Goal: Information Seeking & Learning: Learn about a topic

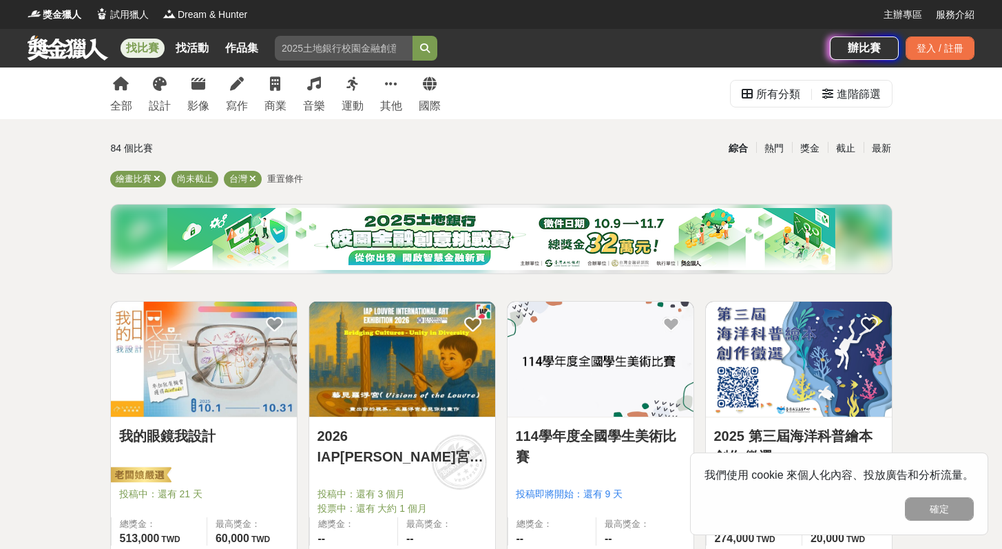
scroll to position [266, 0]
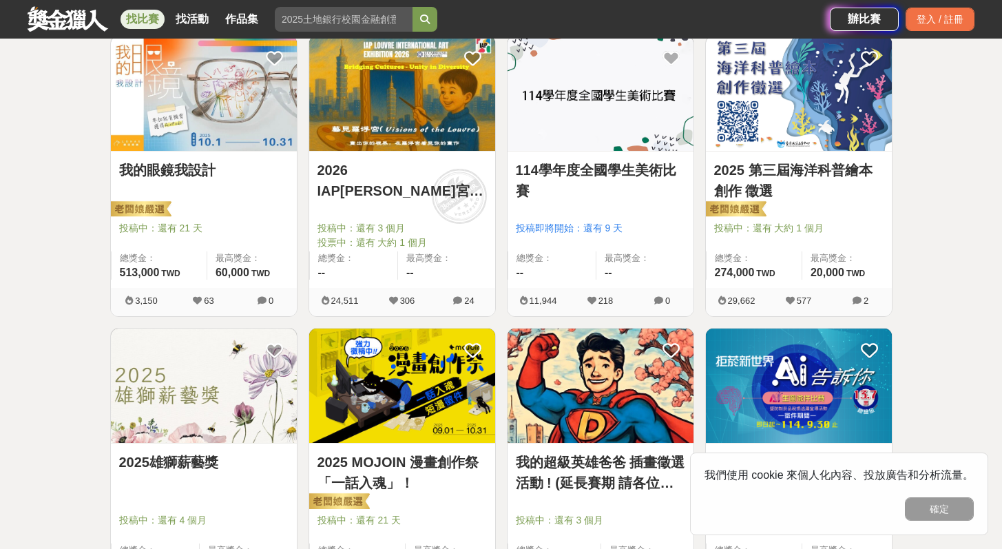
click at [145, 176] on link "我的眼鏡我設計" at bounding box center [203, 170] width 169 height 21
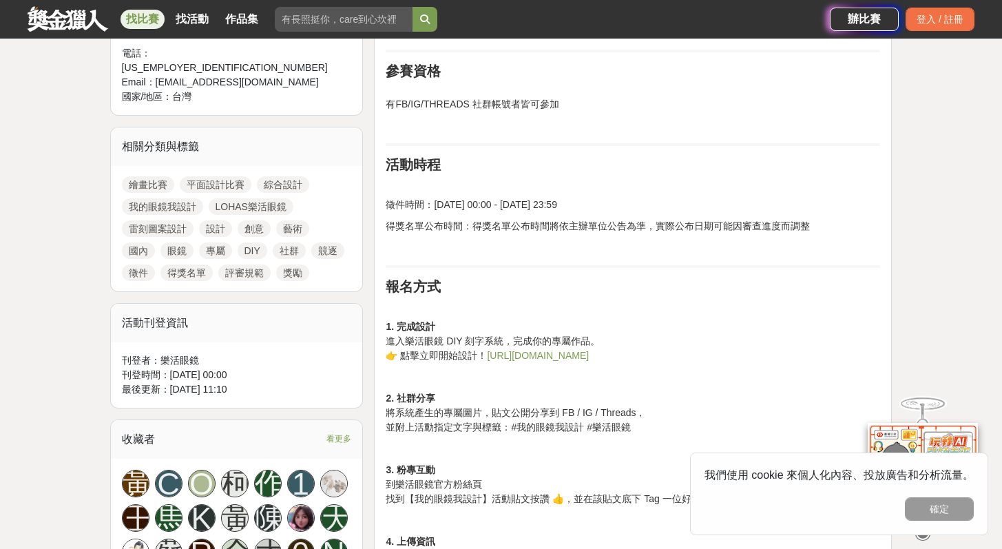
scroll to position [565, 0]
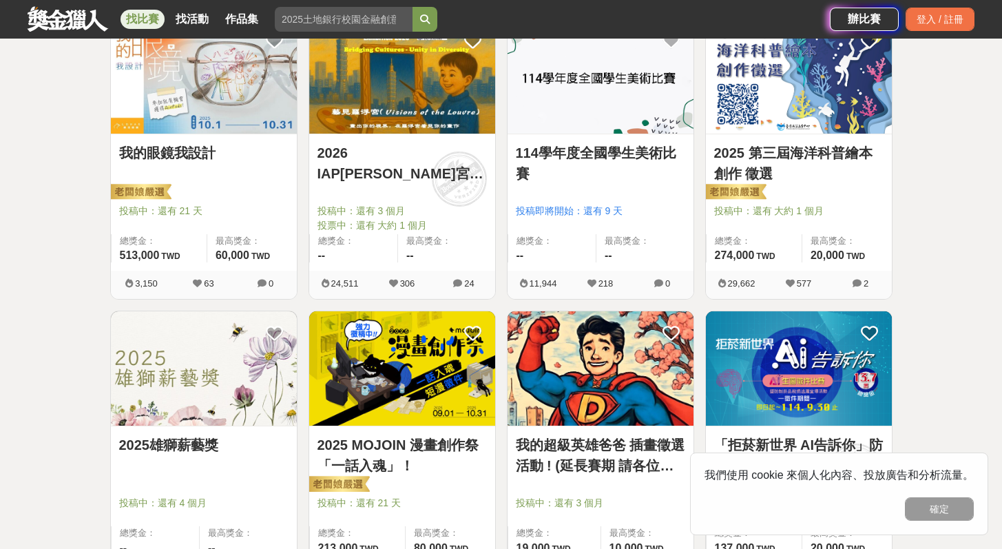
scroll to position [266, 0]
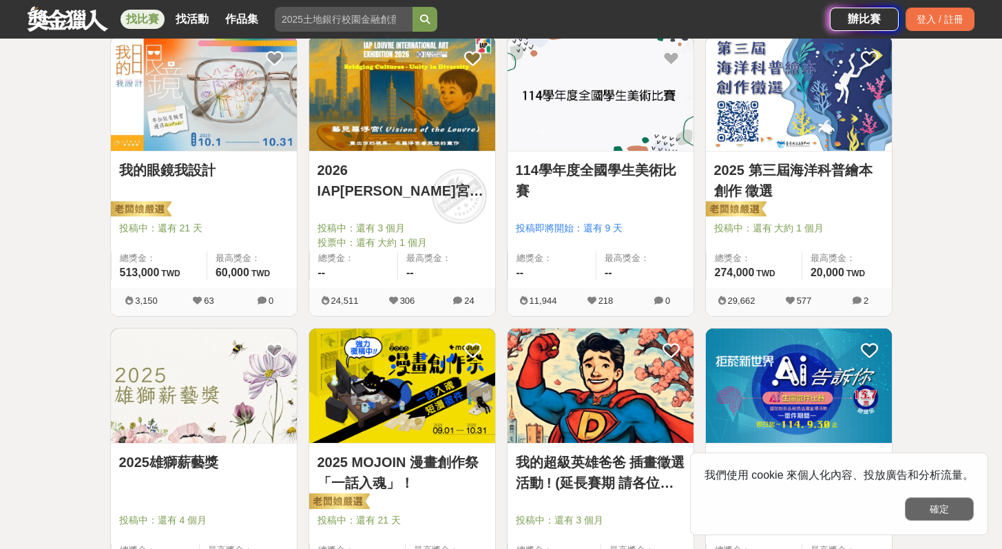
click at [926, 508] on button "確定" at bounding box center [938, 508] width 69 height 23
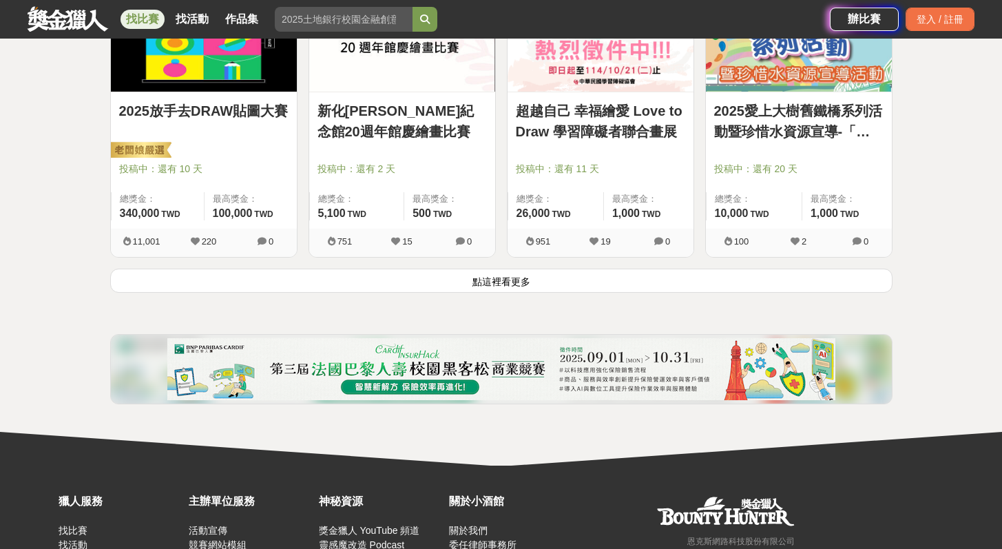
scroll to position [1788, 0]
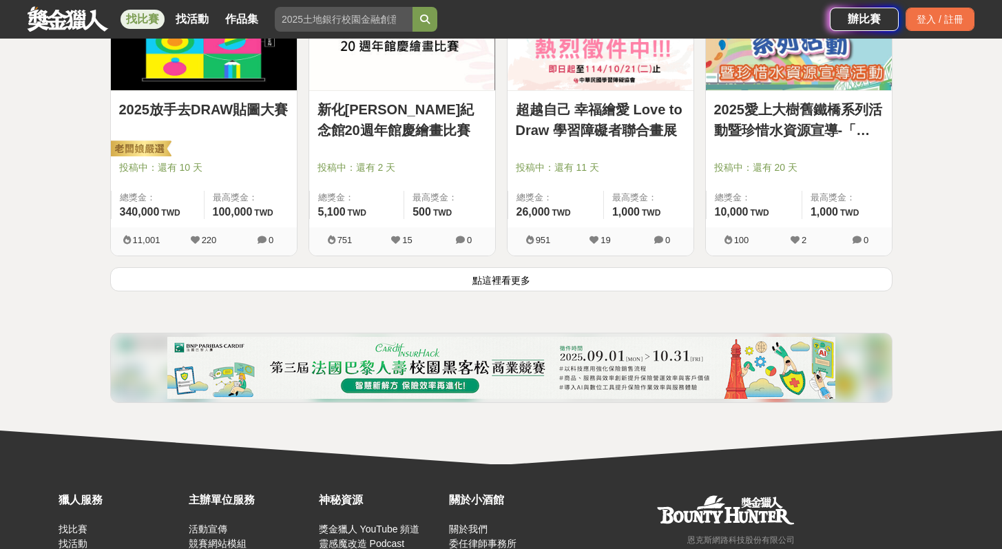
click at [681, 289] on button "點這裡看更多" at bounding box center [501, 279] width 782 height 24
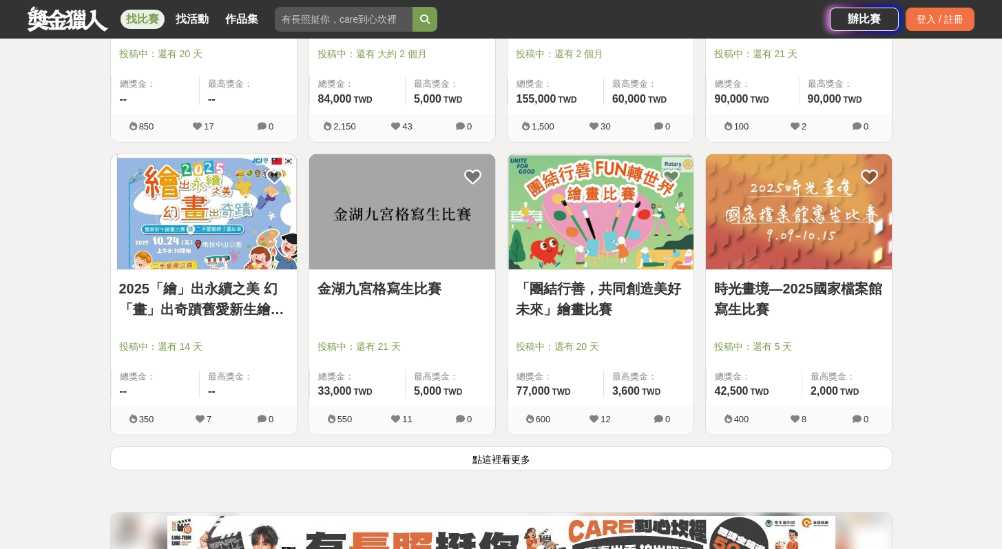
scroll to position [3476, 0]
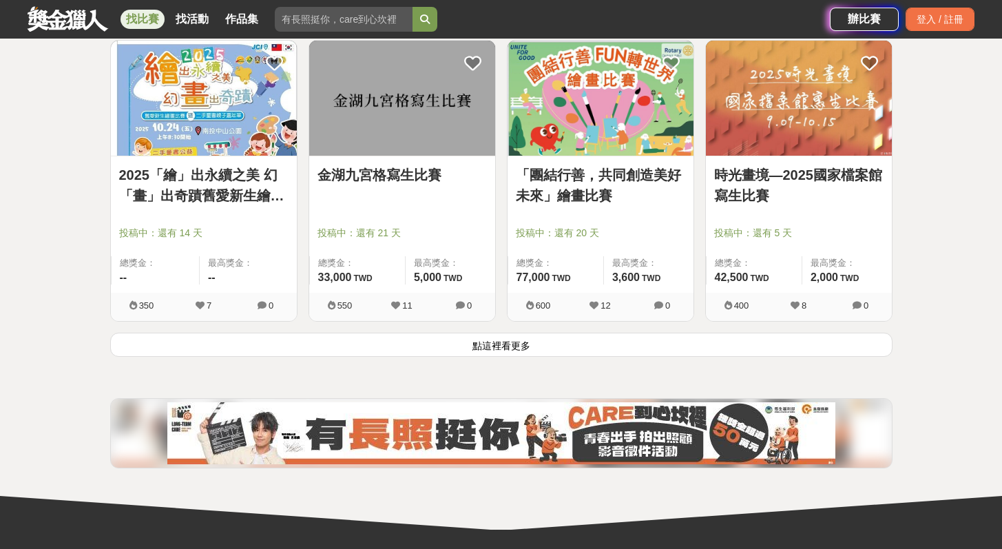
click at [582, 348] on button "點這裡看更多" at bounding box center [501, 344] width 782 height 24
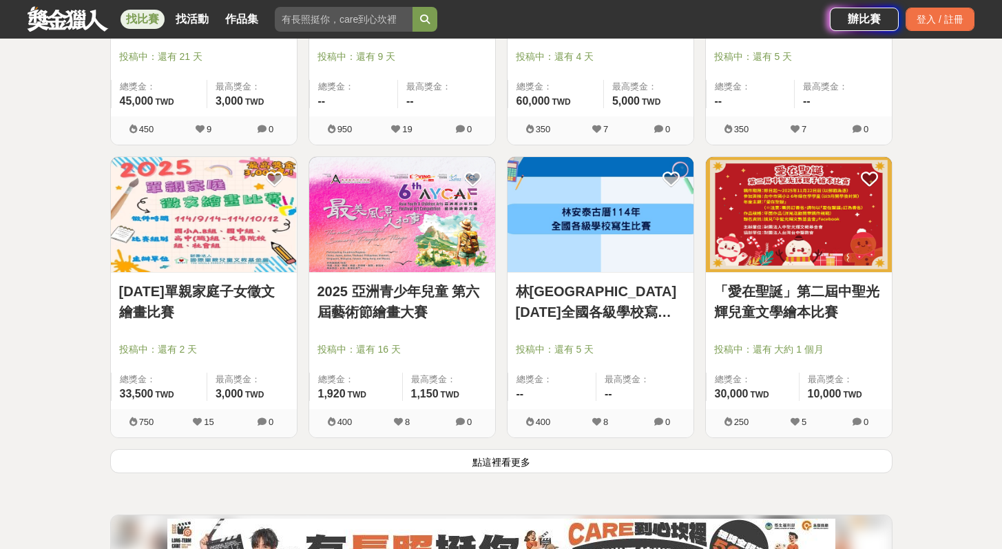
scroll to position [5323, 0]
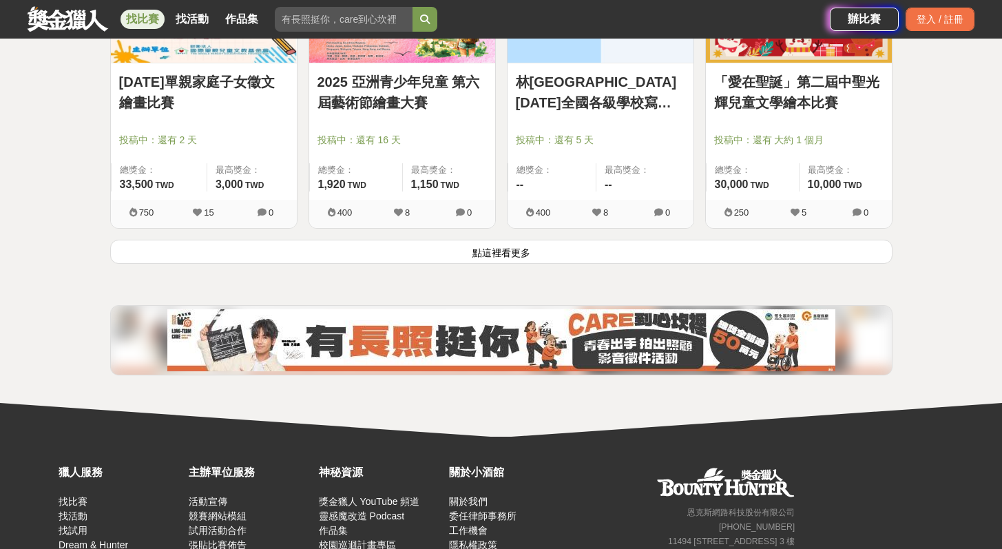
click at [556, 256] on button "點這裡看更多" at bounding box center [501, 252] width 782 height 24
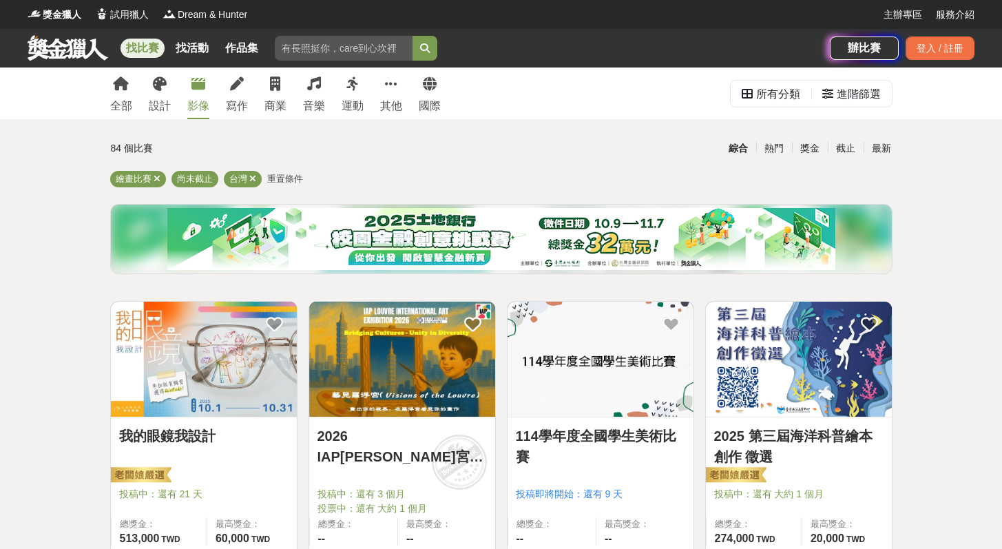
click at [207, 90] on link "影像" at bounding box center [198, 93] width 22 height 52
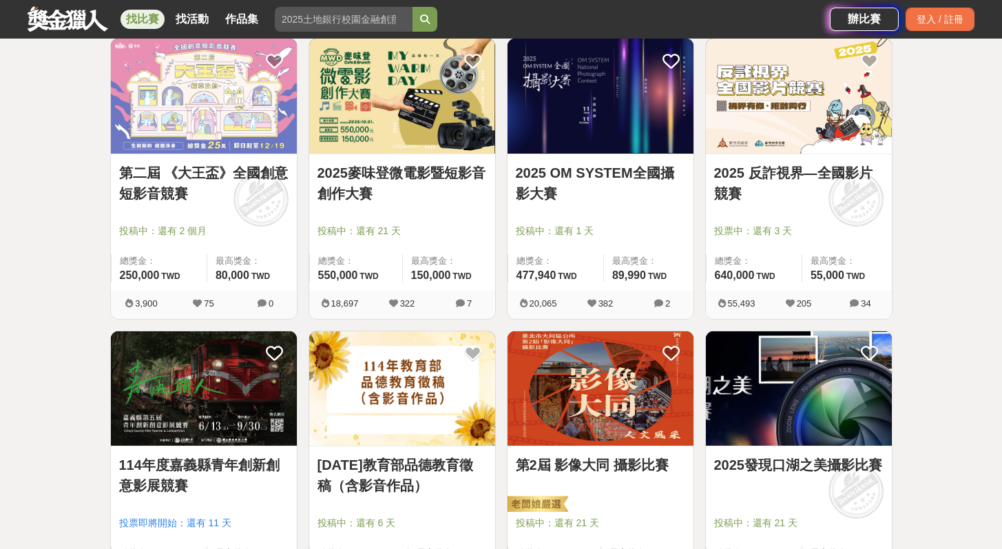
scroll to position [279, 0]
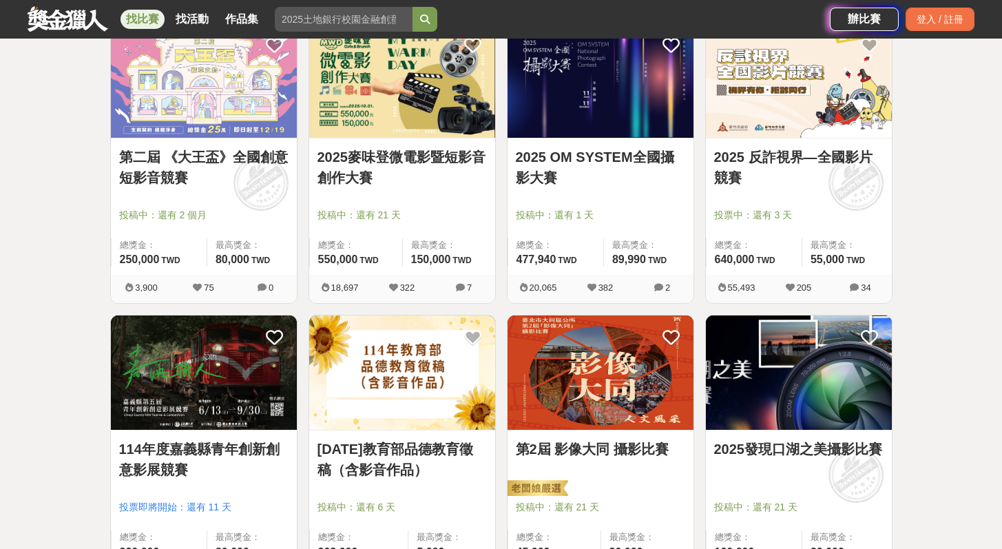
click at [582, 128] on img at bounding box center [600, 80] width 186 height 115
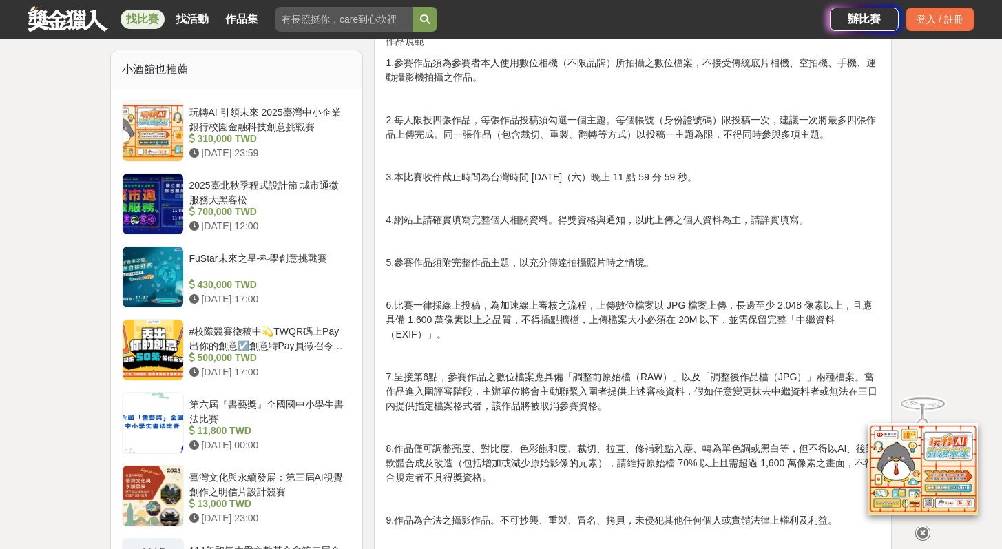
scroll to position [1127, 0]
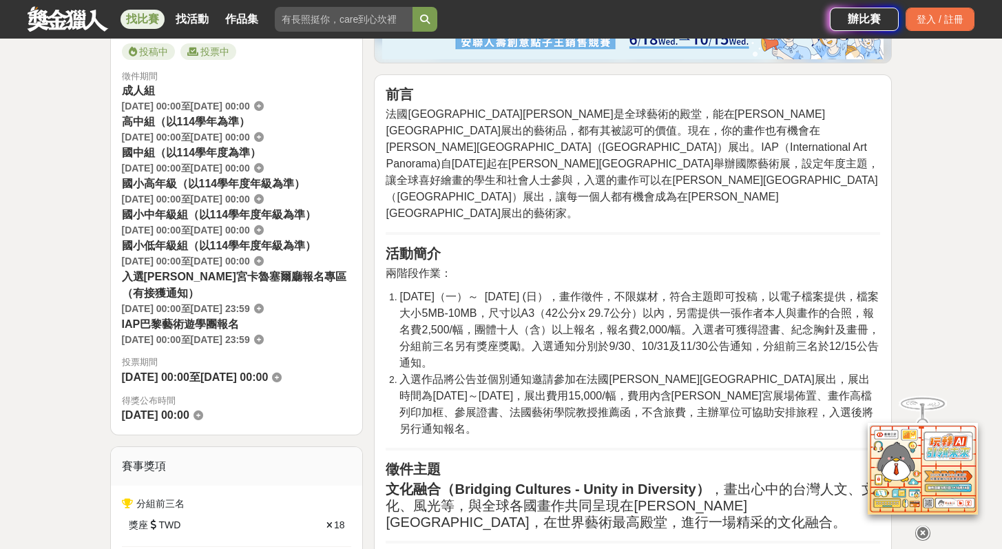
scroll to position [562, 0]
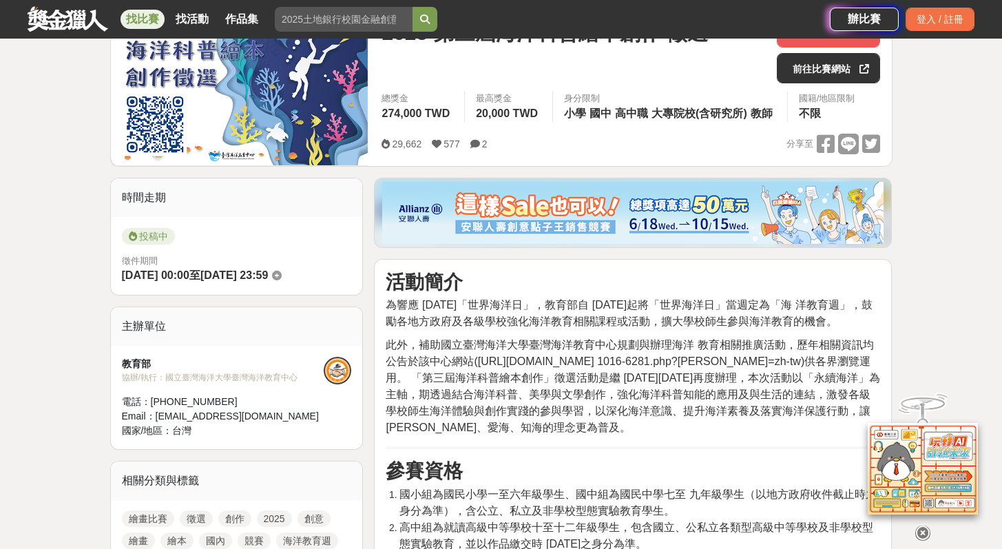
scroll to position [435, 0]
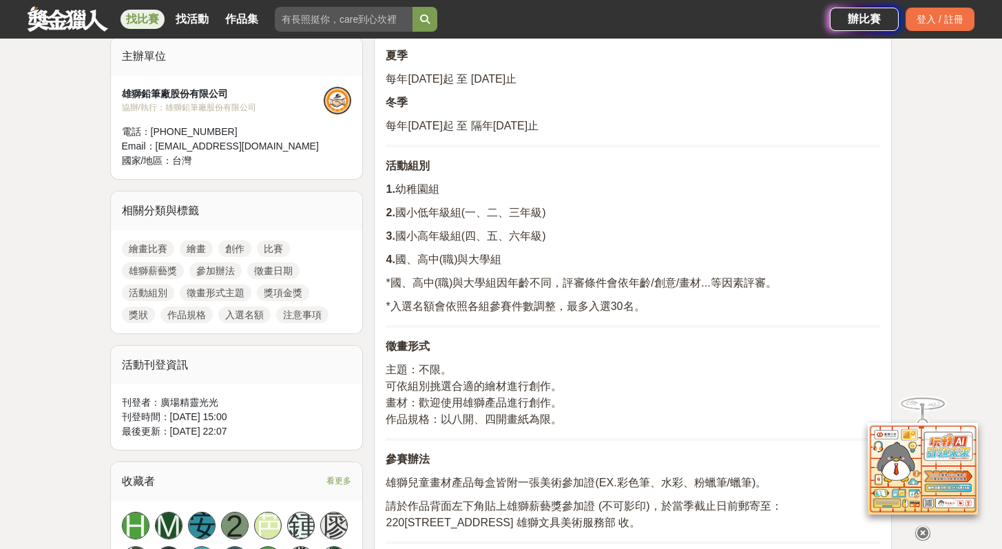
scroll to position [403, 0]
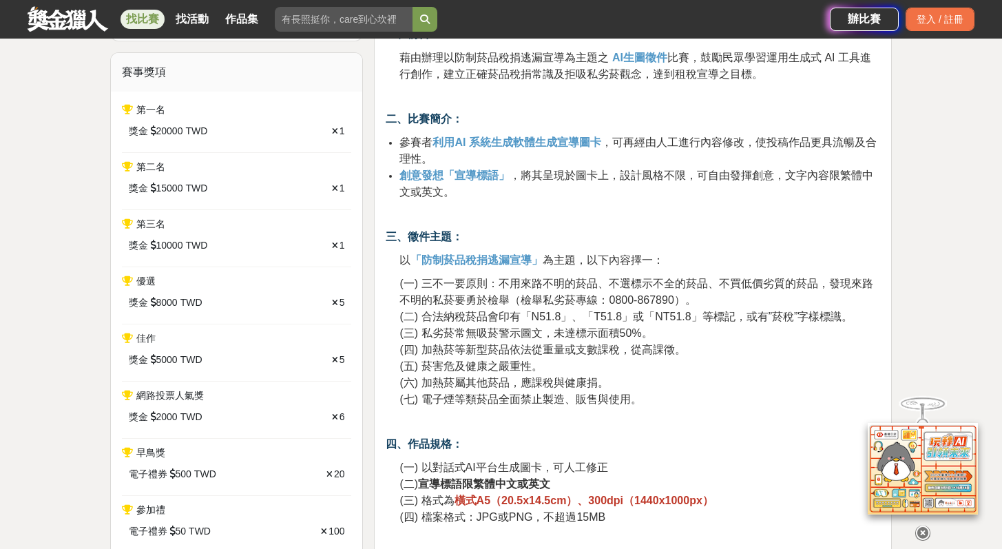
scroll to position [713, 0]
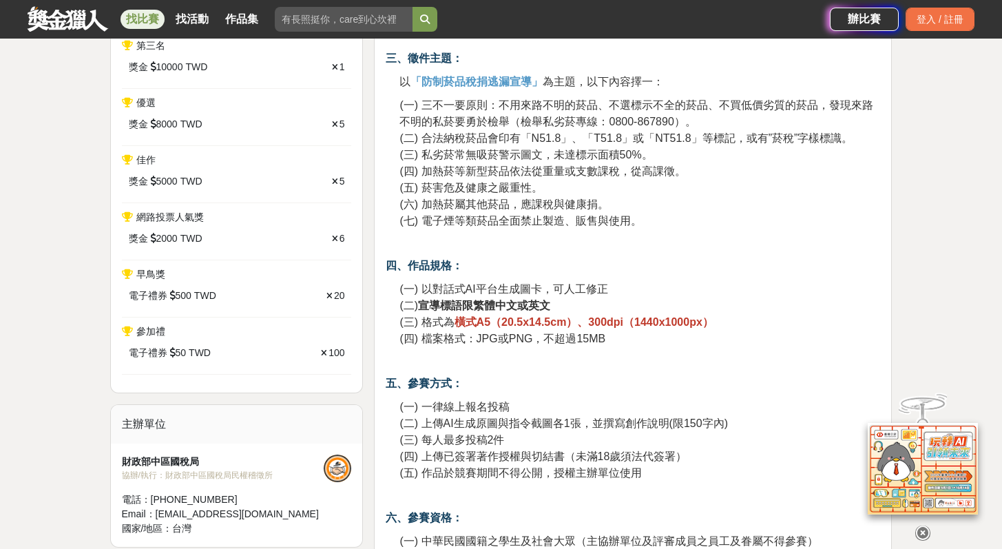
drag, startPoint x: 1011, startPoint y: 52, endPoint x: 1011, endPoint y: 80, distance: 27.5
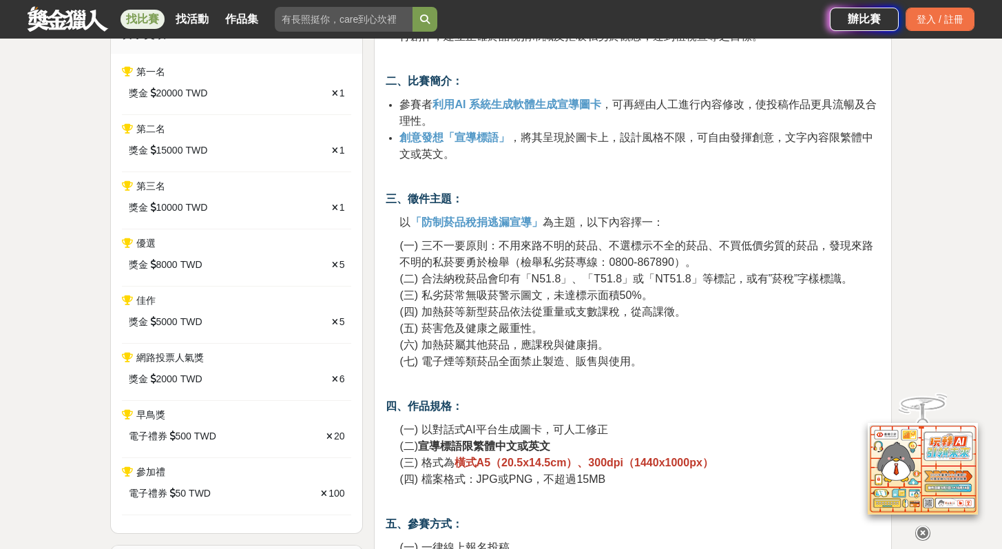
scroll to position [513, 0]
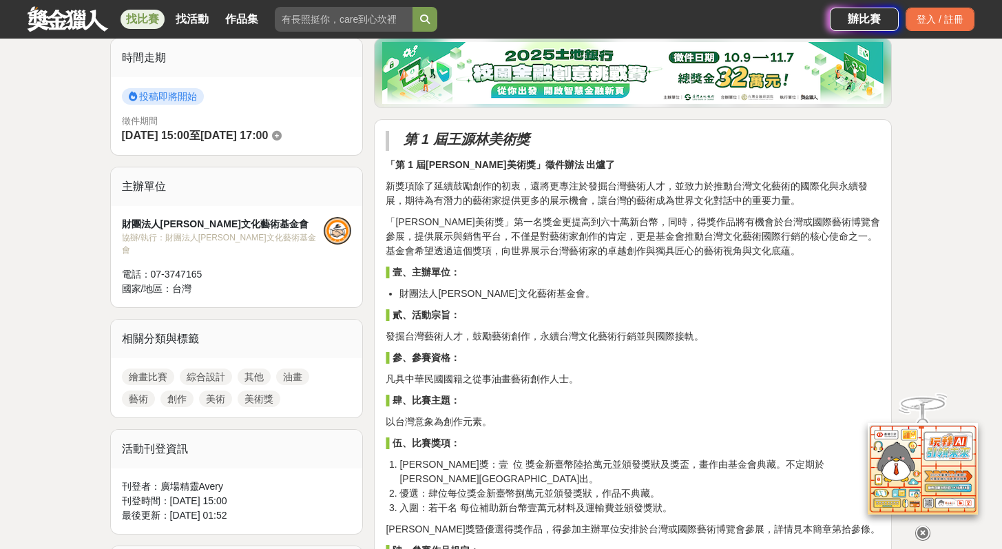
scroll to position [441, 0]
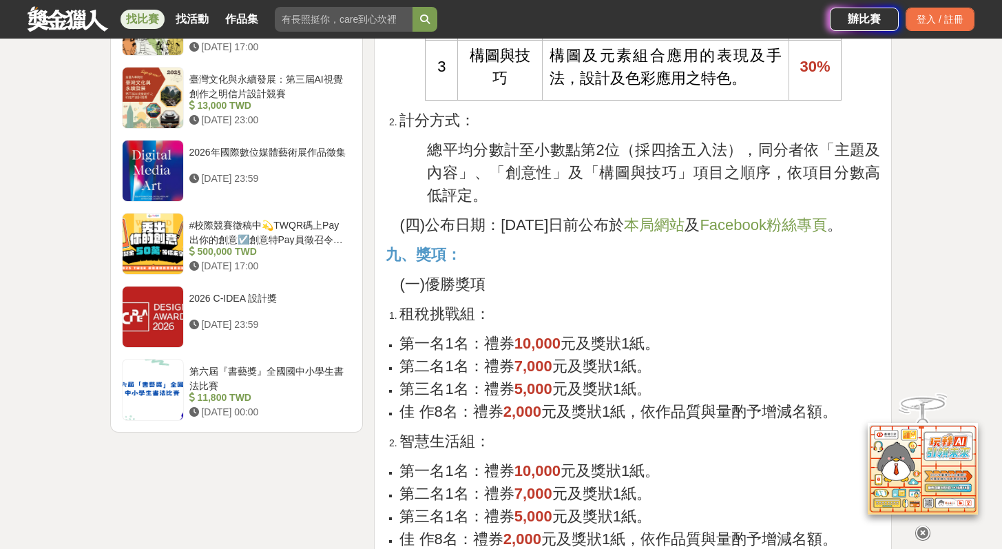
scroll to position [2623, 0]
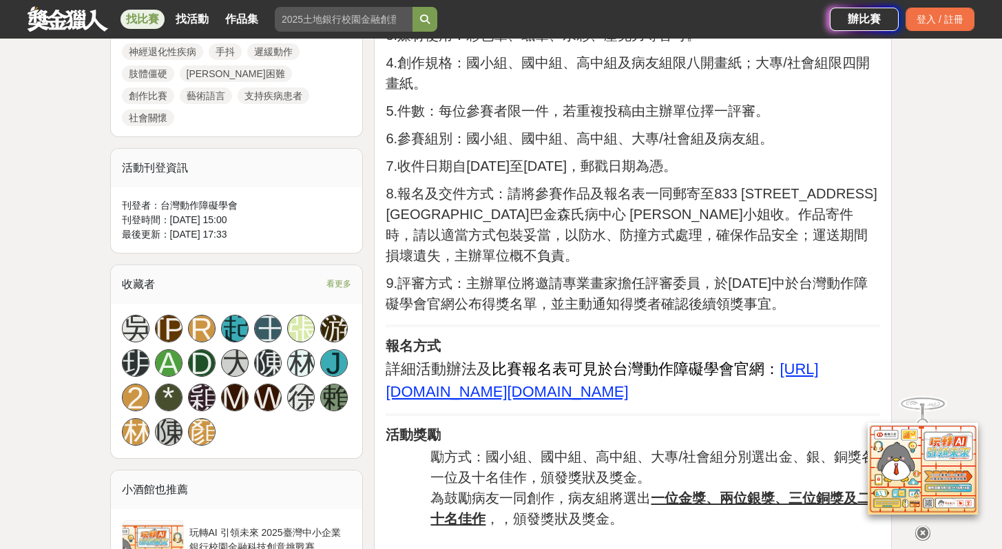
scroll to position [717, 0]
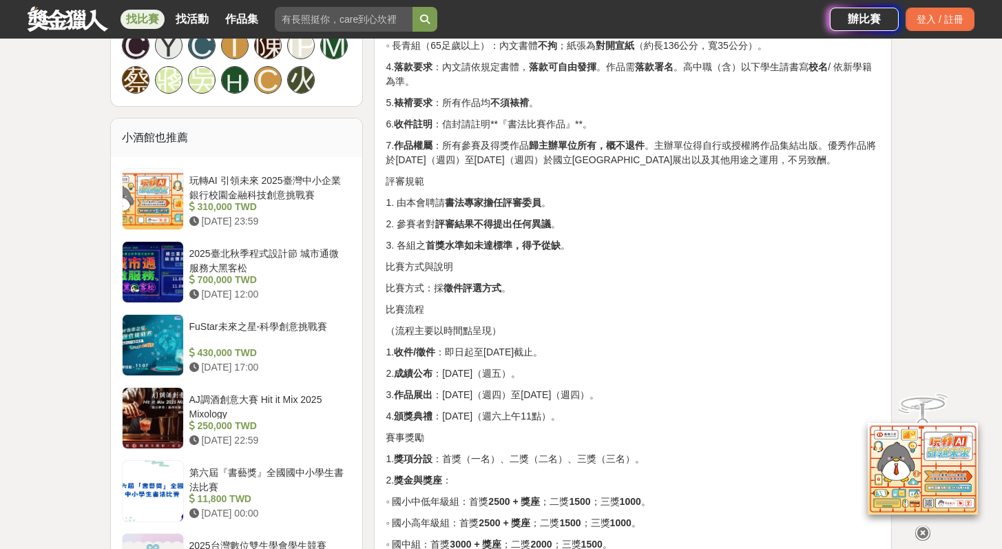
scroll to position [1245, 0]
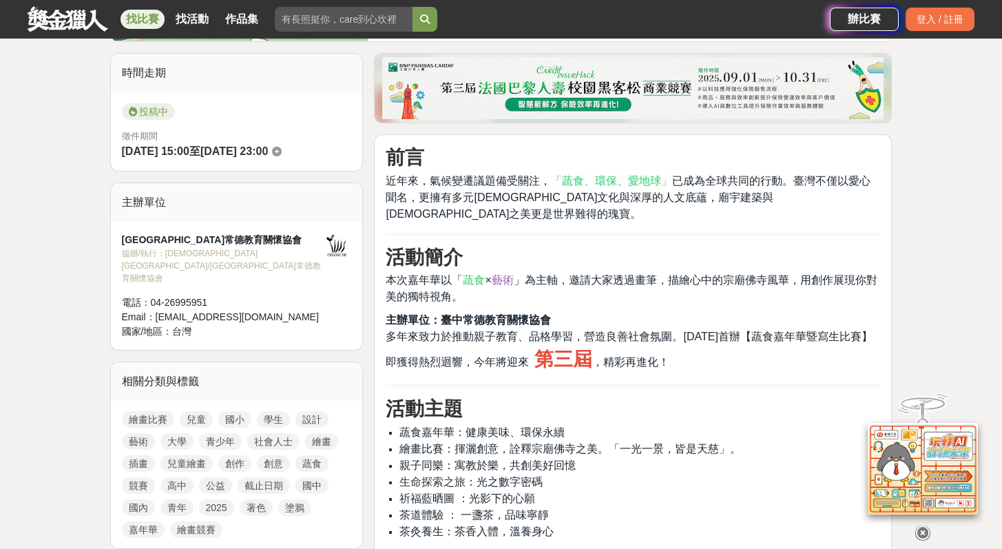
scroll to position [828, 0]
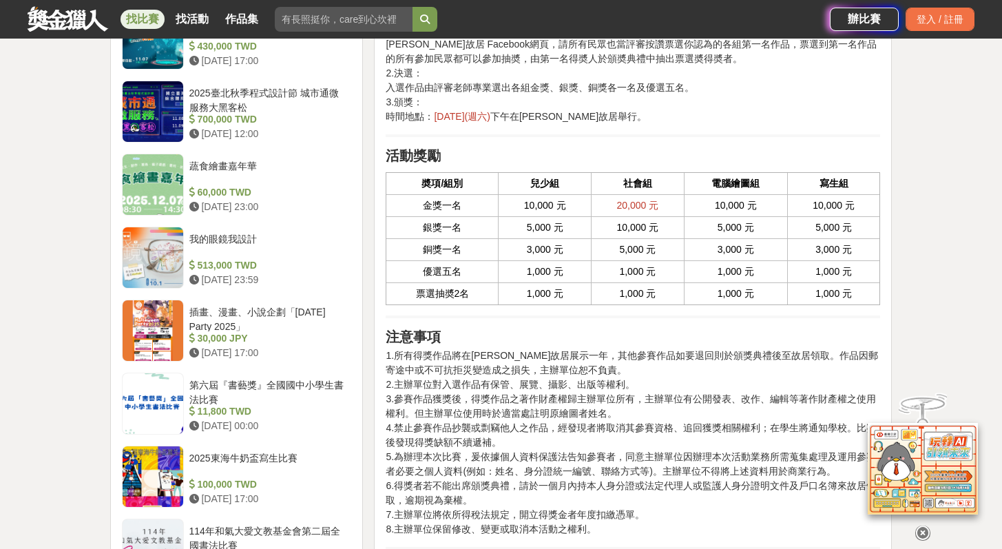
scroll to position [1439, 0]
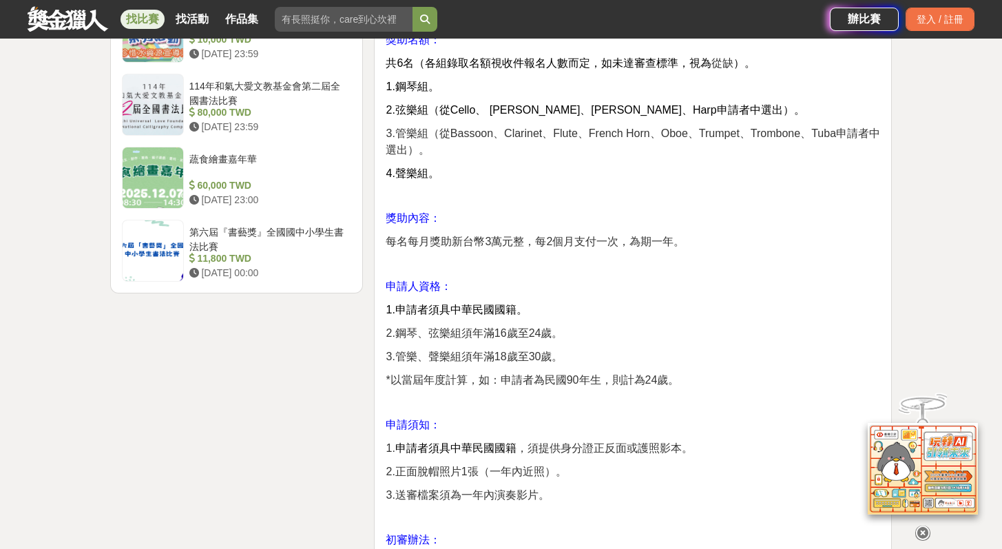
scroll to position [2046, 0]
